Goal: Information Seeking & Learning: Learn about a topic

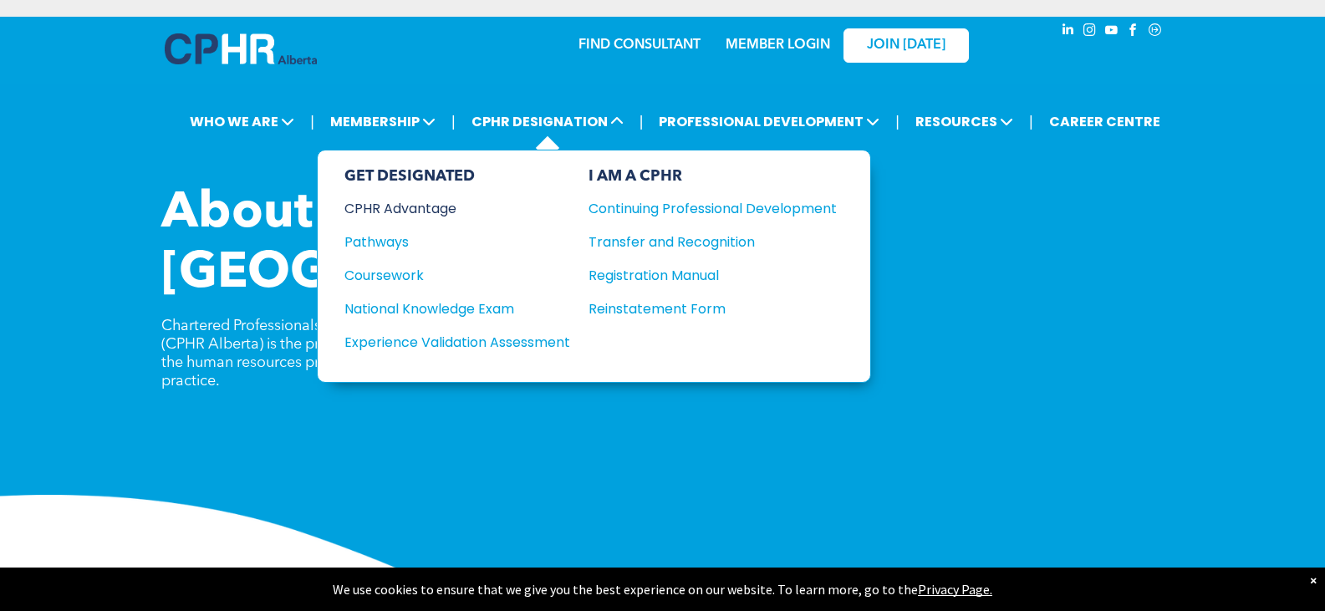
click at [453, 207] on div "CPHR Advantage" at bounding box center [446, 208] width 203 height 21
